Goal: Information Seeking & Learning: Learn about a topic

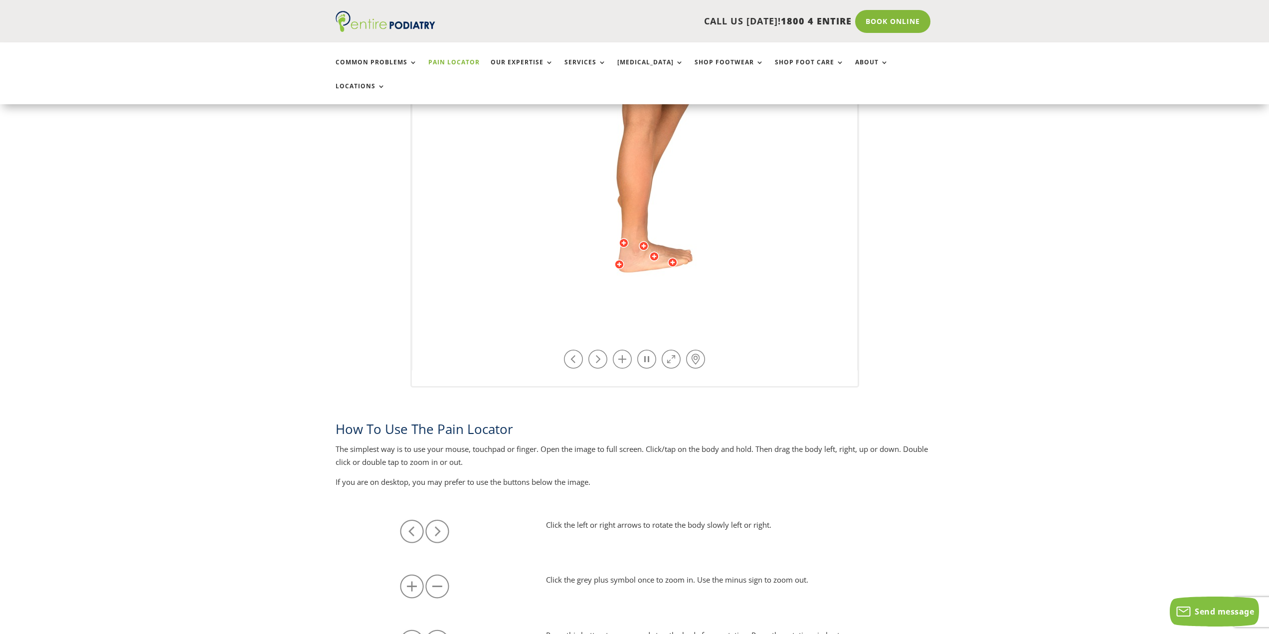
scroll to position [399, 0]
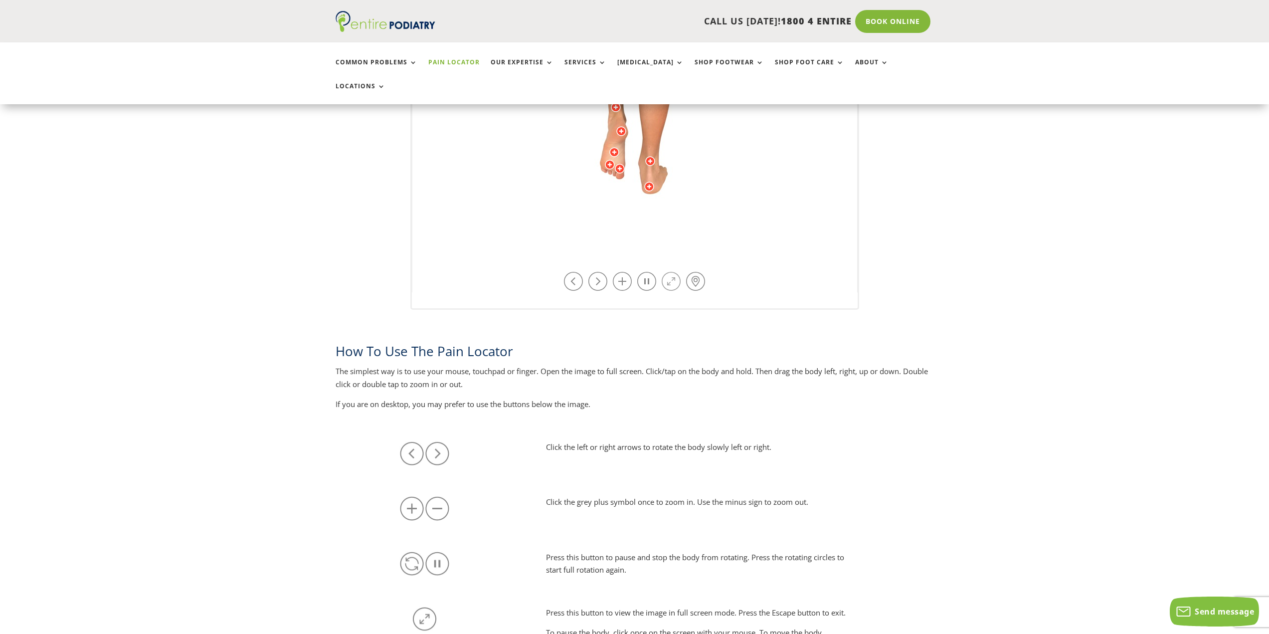
click at [668, 272] on link at bounding box center [670, 281] width 19 height 19
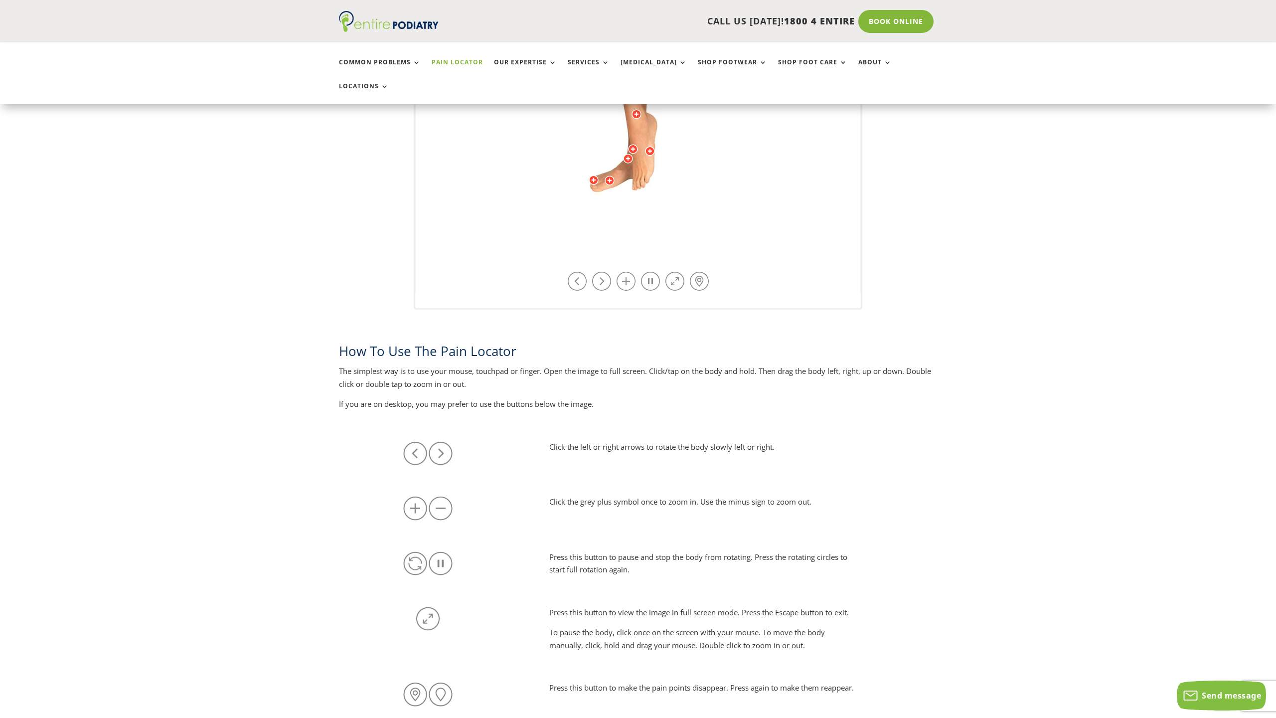
drag, startPoint x: 685, startPoint y: 566, endPoint x: 586, endPoint y: 590, distance: 101.7
drag, startPoint x: 586, startPoint y: 590, endPoint x: 714, endPoint y: 341, distance: 280.2
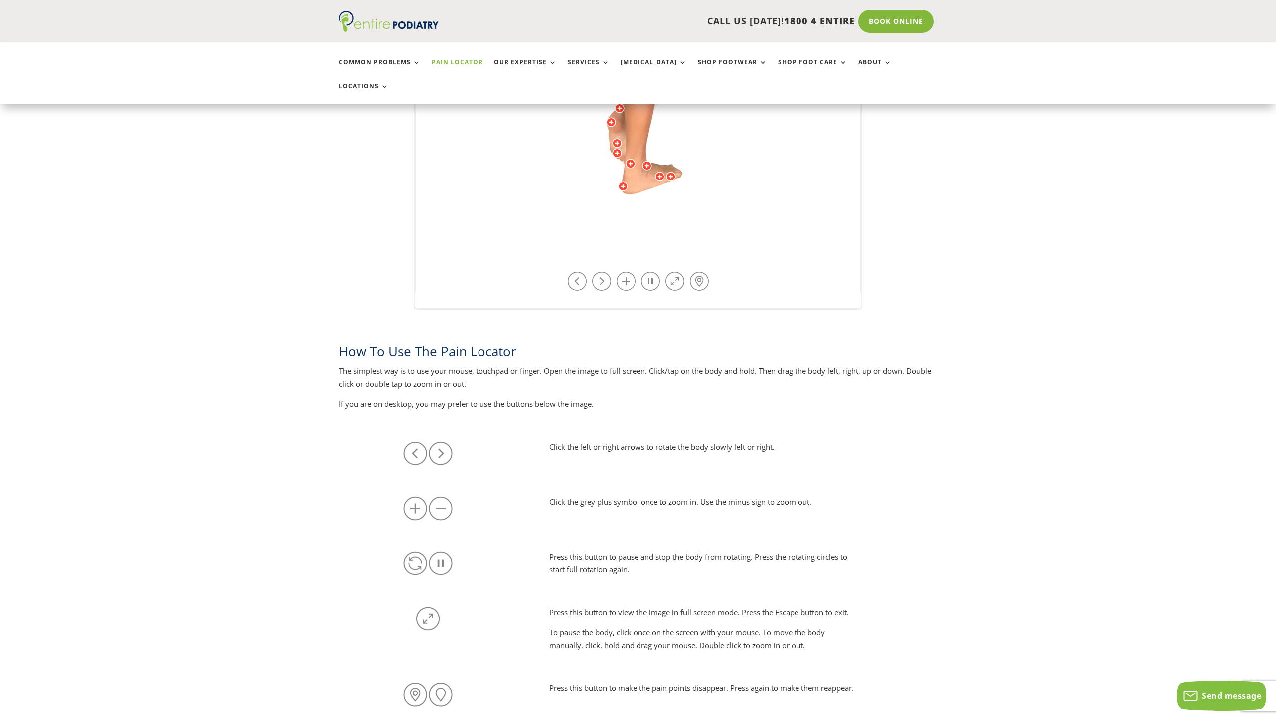
drag, startPoint x: 435, startPoint y: 332, endPoint x: 321, endPoint y: 339, distance: 114.3
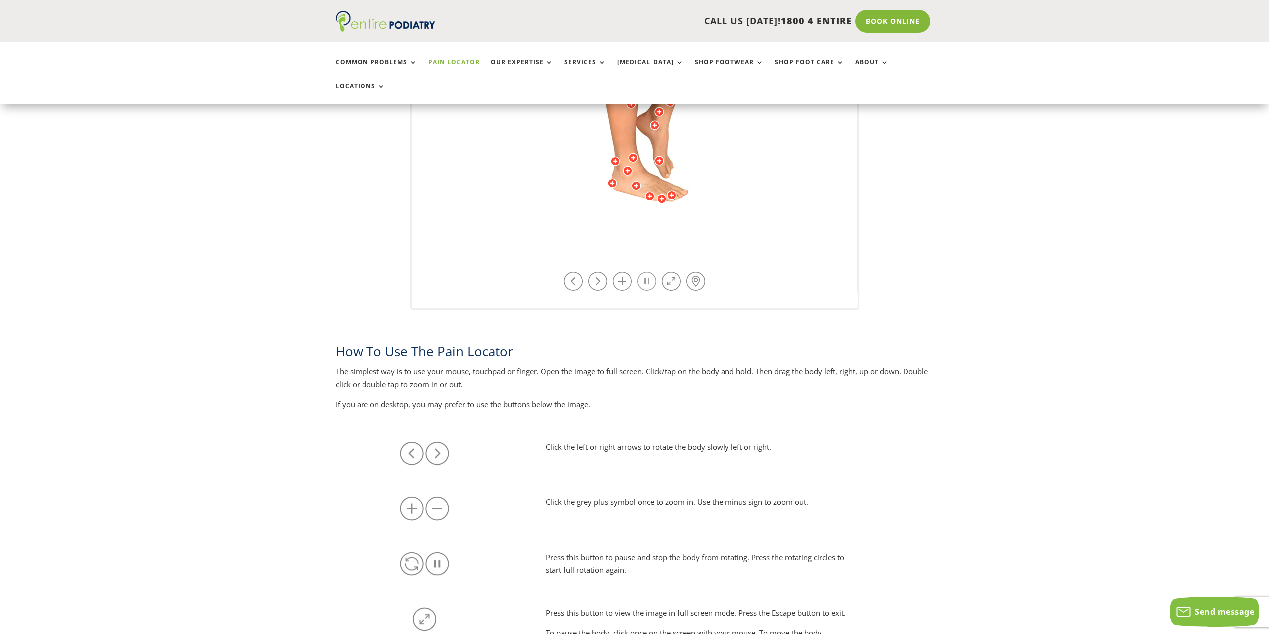
click at [646, 272] on link at bounding box center [646, 281] width 19 height 19
click at [648, 272] on link at bounding box center [646, 281] width 19 height 19
click at [646, 272] on link at bounding box center [646, 281] width 19 height 19
click at [650, 161] on div at bounding box center [649, 166] width 10 height 10
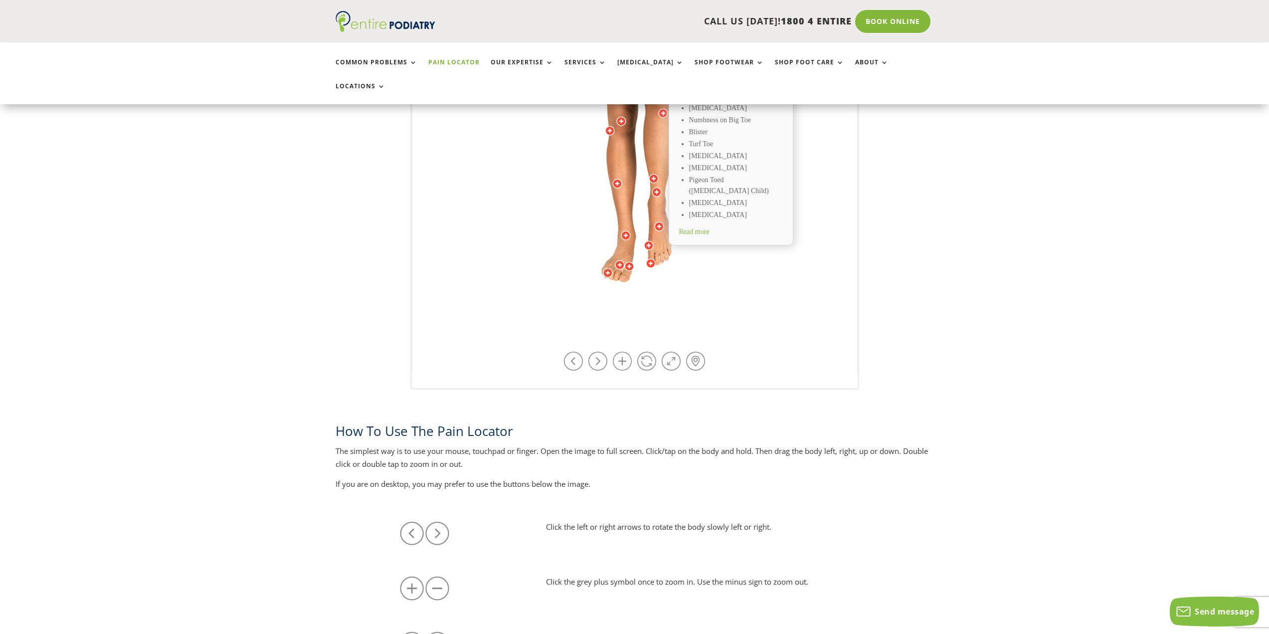
scroll to position [279, 0]
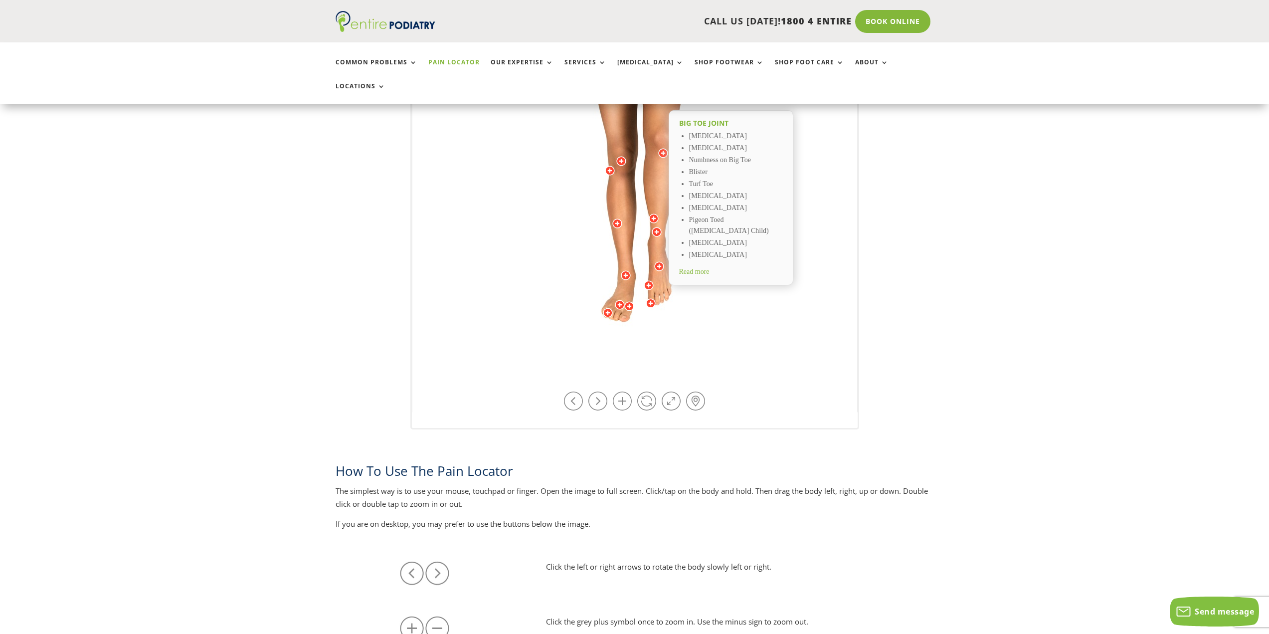
click at [844, 275] on div "Big Toe Joint [MEDICAL_DATA] [MEDICAL_DATA] Numbness on Big Toe Blister Turf To…" at bounding box center [634, 166] width 445 height 493
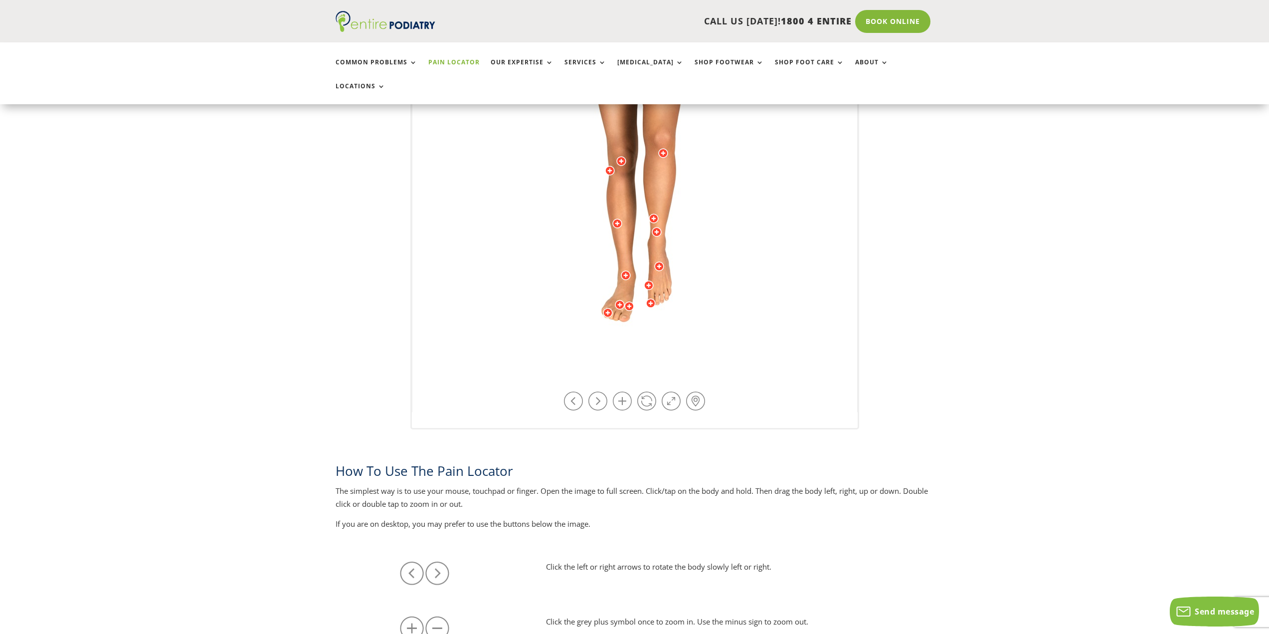
click at [660, 261] on div at bounding box center [659, 266] width 10 height 10
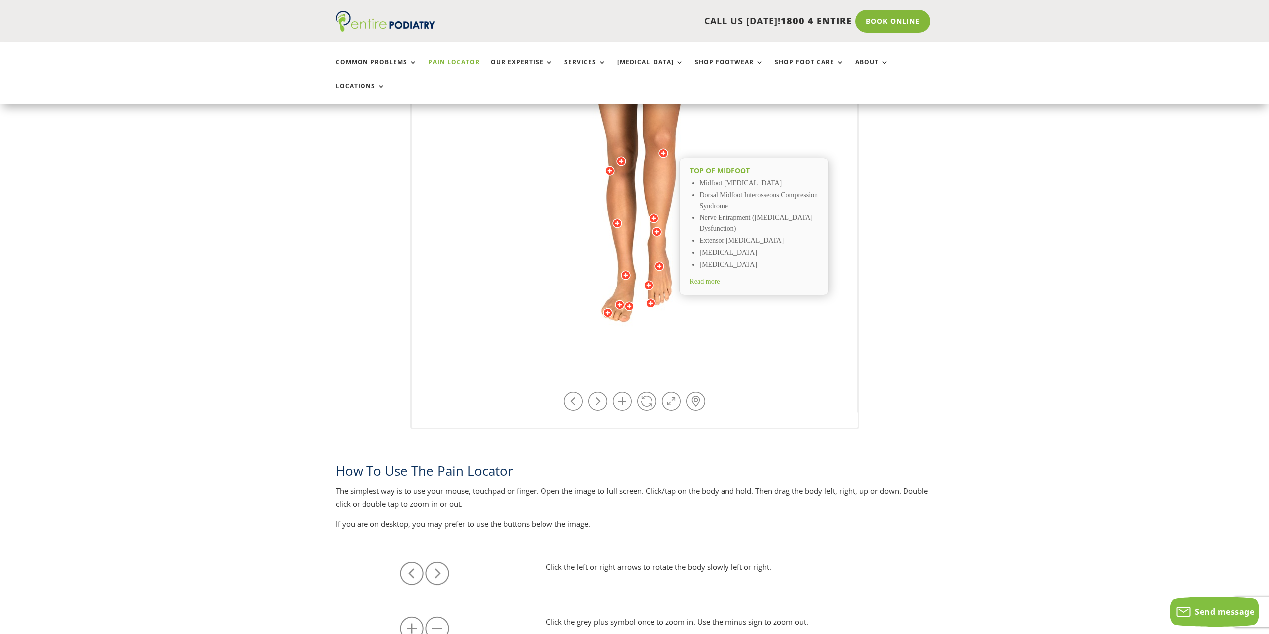
click at [707, 278] on span "Read more" at bounding box center [704, 281] width 30 height 7
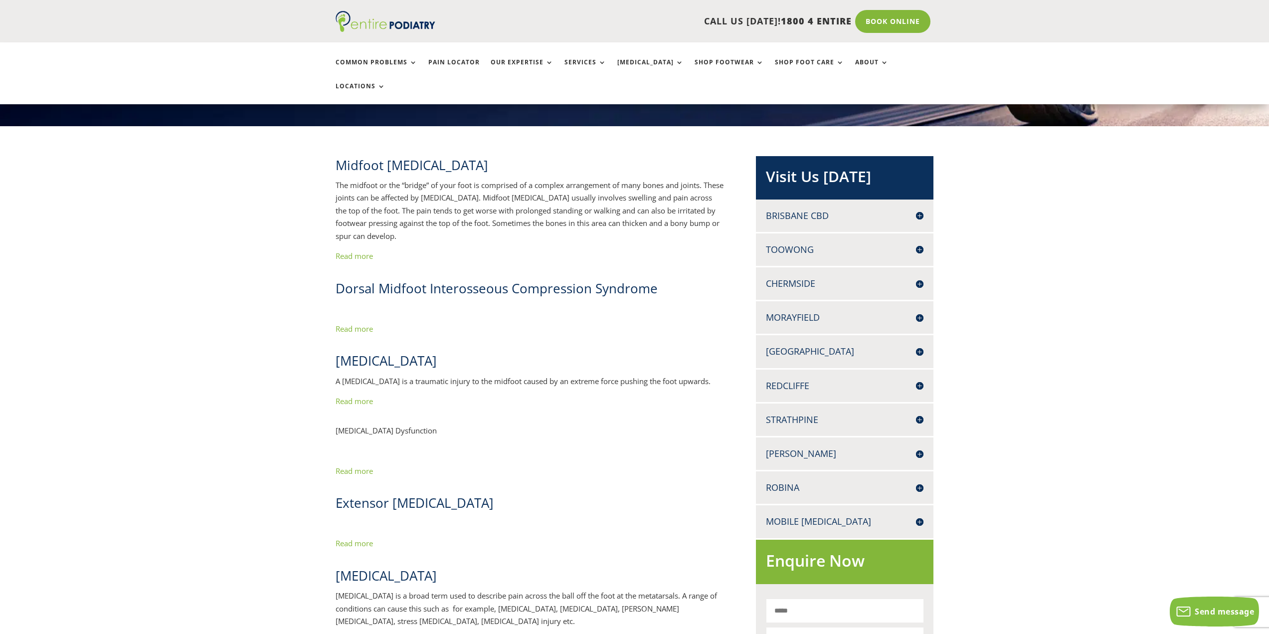
scroll to position [160, 0]
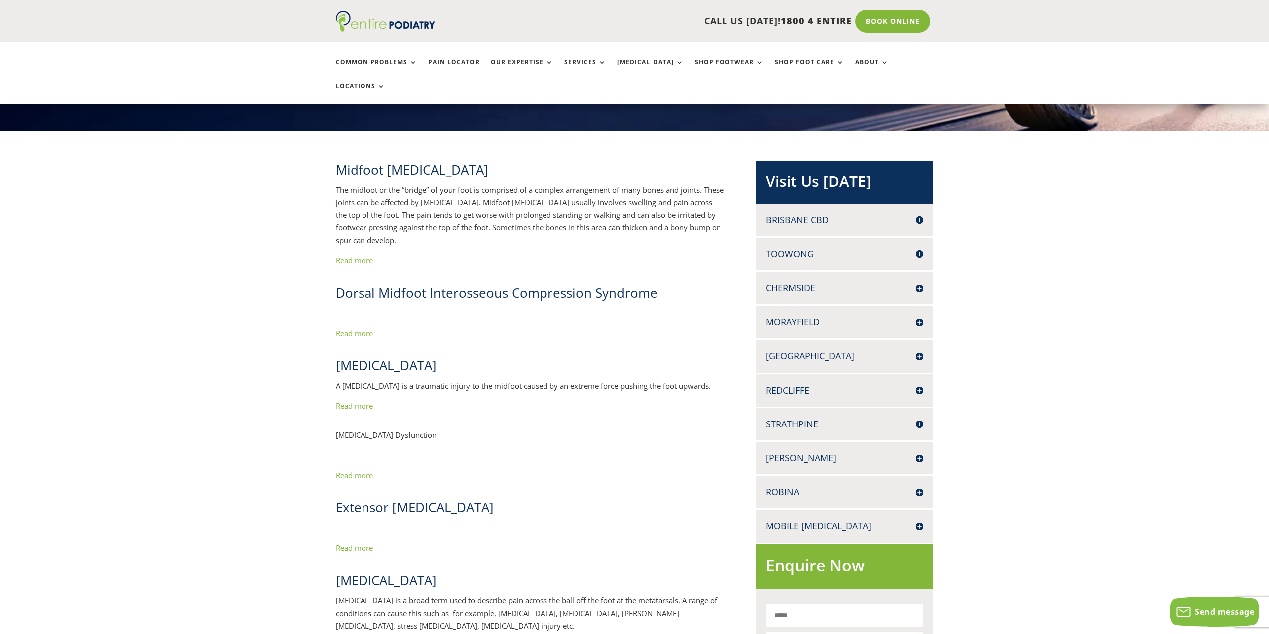
click at [361, 328] on link "Read more" at bounding box center [353, 333] width 37 height 10
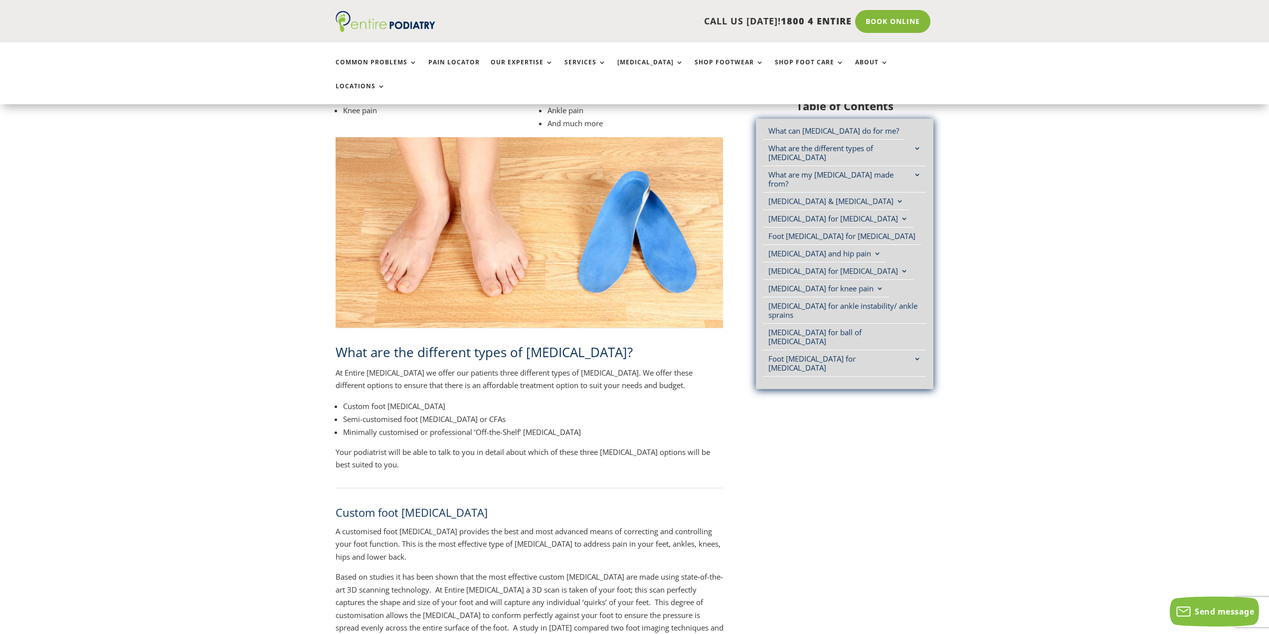
scroll to position [359, 0]
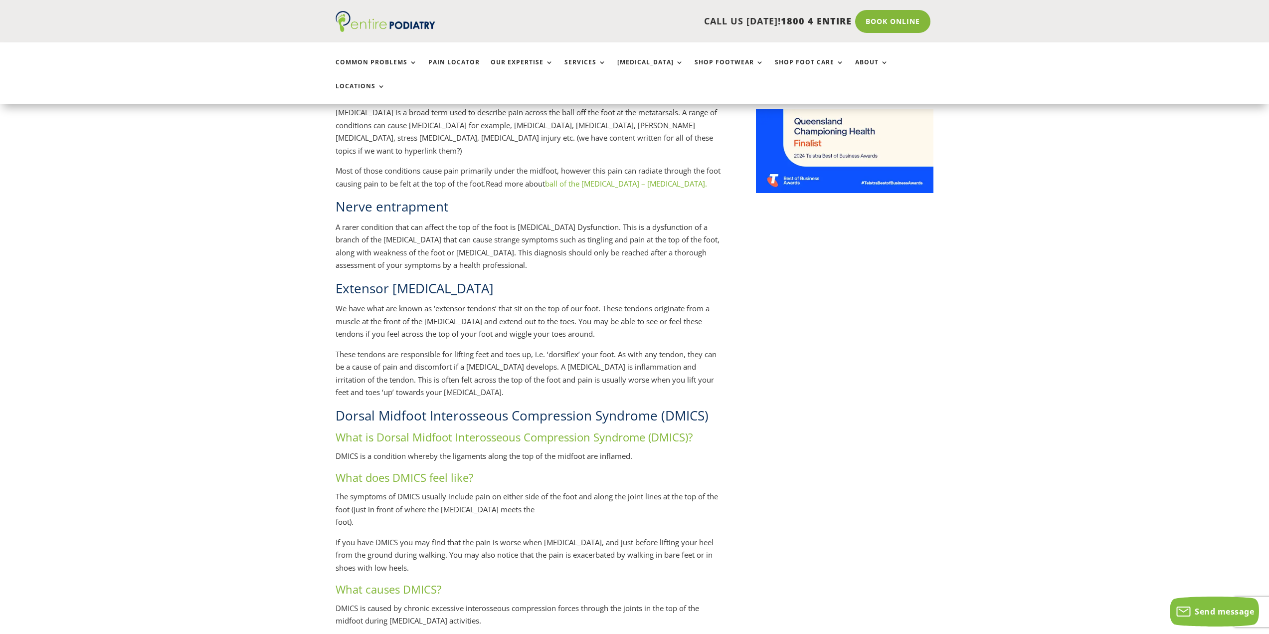
scroll to position [837, 0]
